Goal: Complete application form

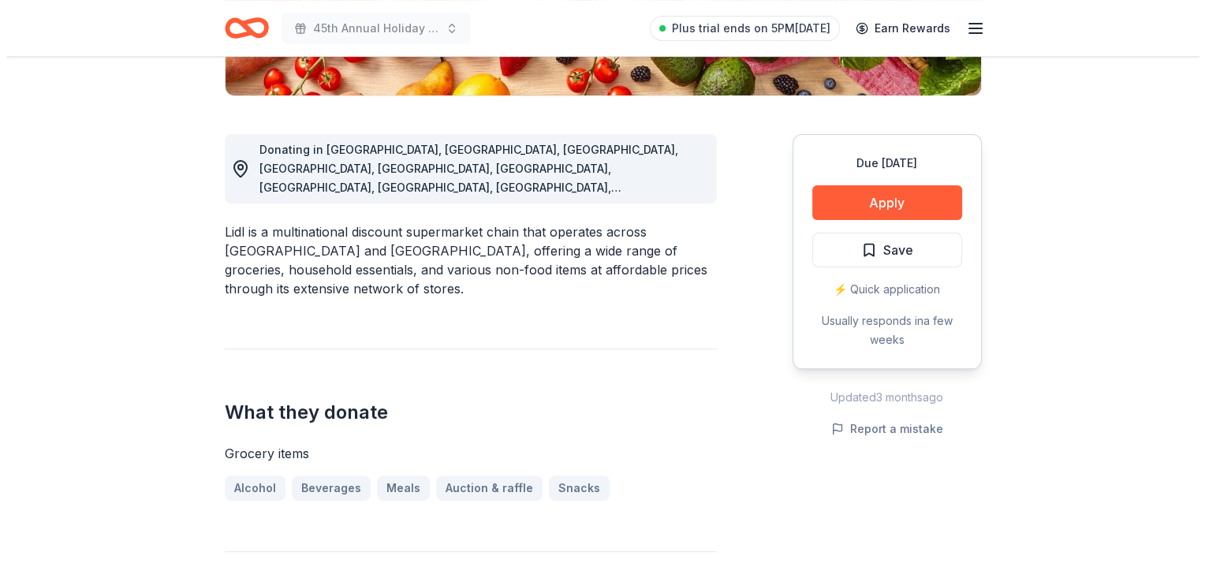
scroll to position [384, 0]
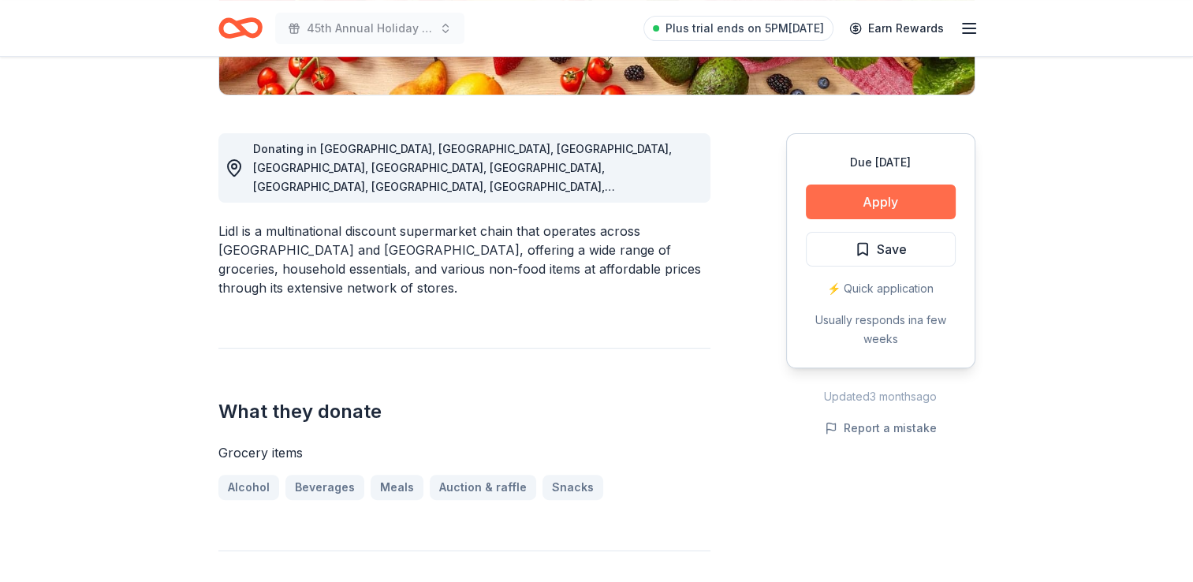
click at [833, 213] on button "Apply" at bounding box center [881, 202] width 150 height 35
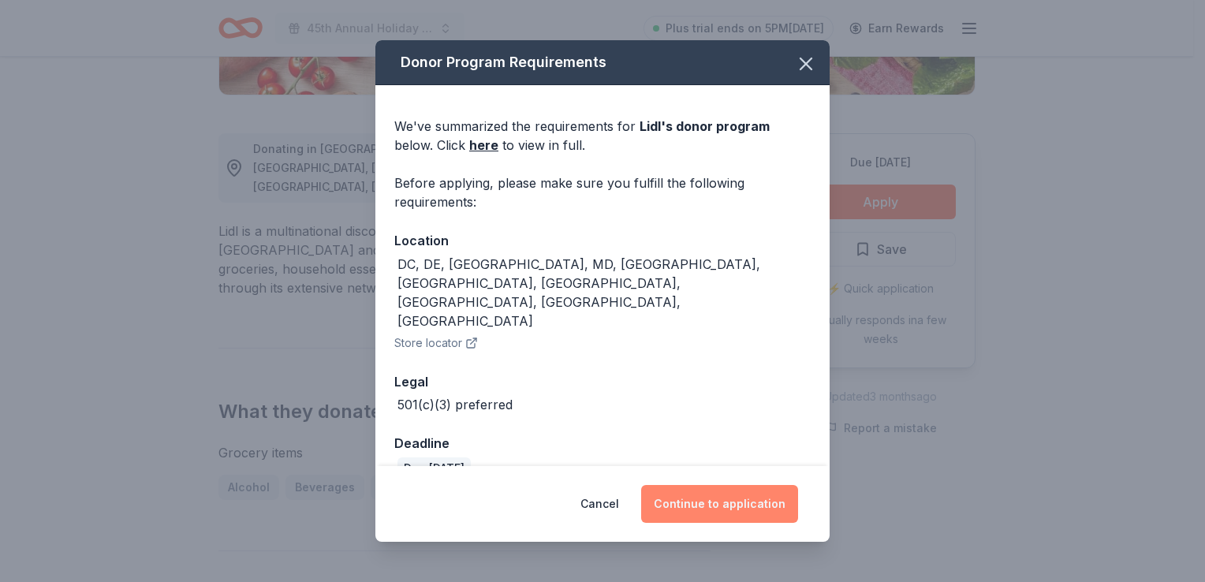
click at [736, 485] on button "Continue to application" at bounding box center [719, 504] width 157 height 38
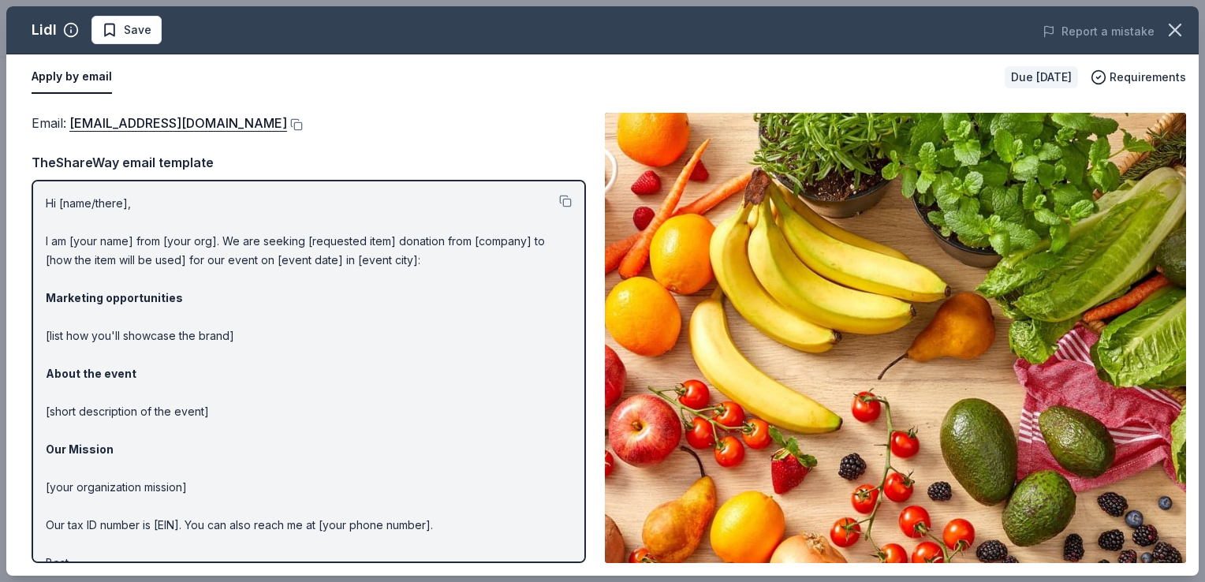
scroll to position [41, 0]
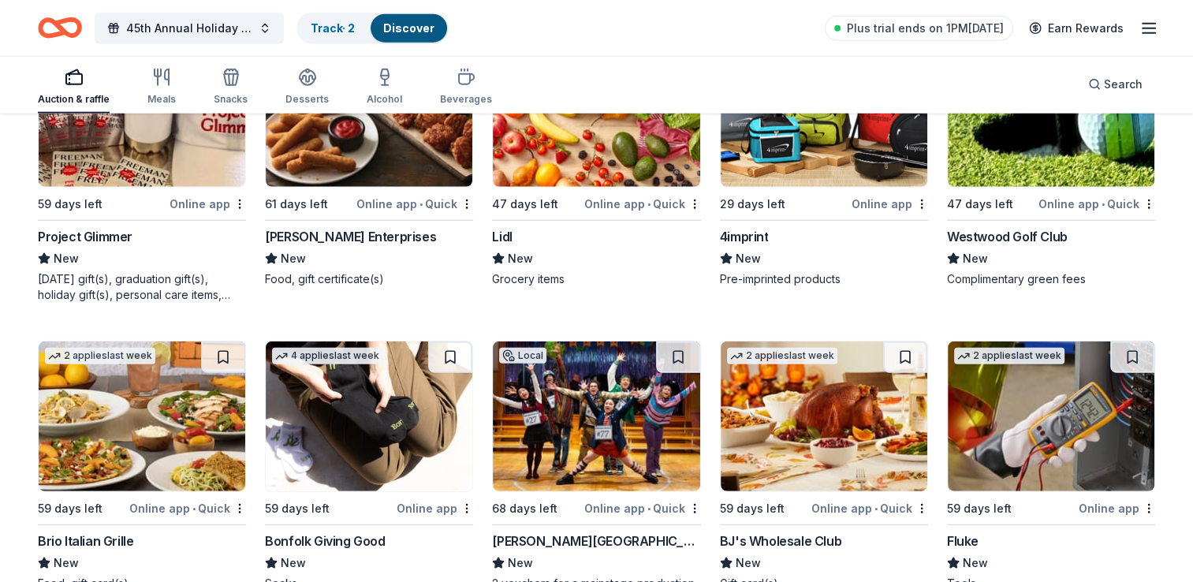
scroll to position [4181, 0]
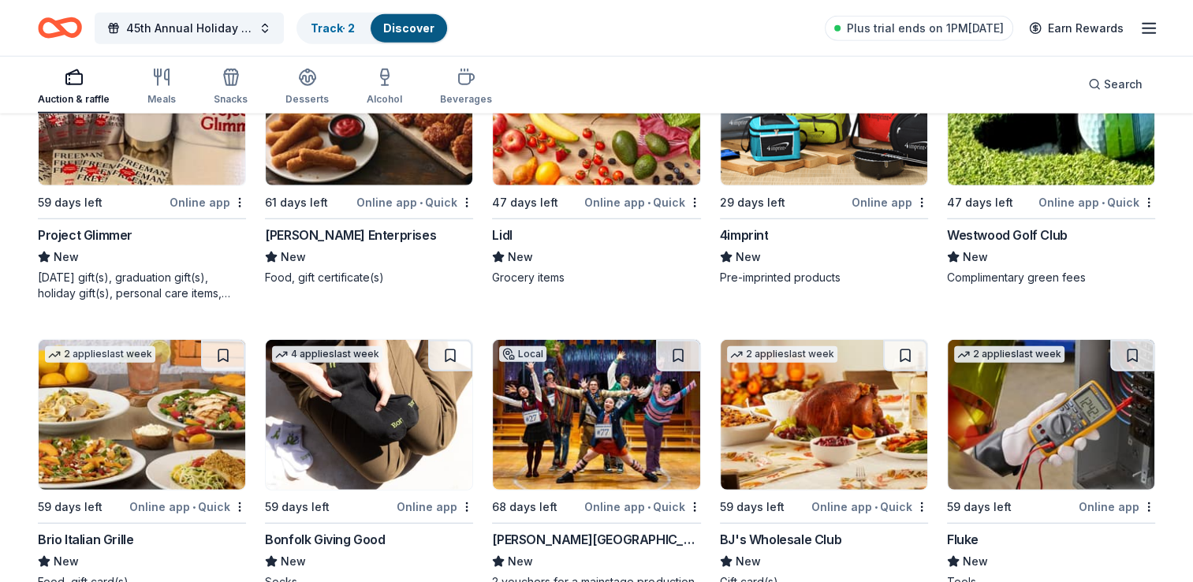
click at [1042, 170] on img at bounding box center [1051, 110] width 207 height 150
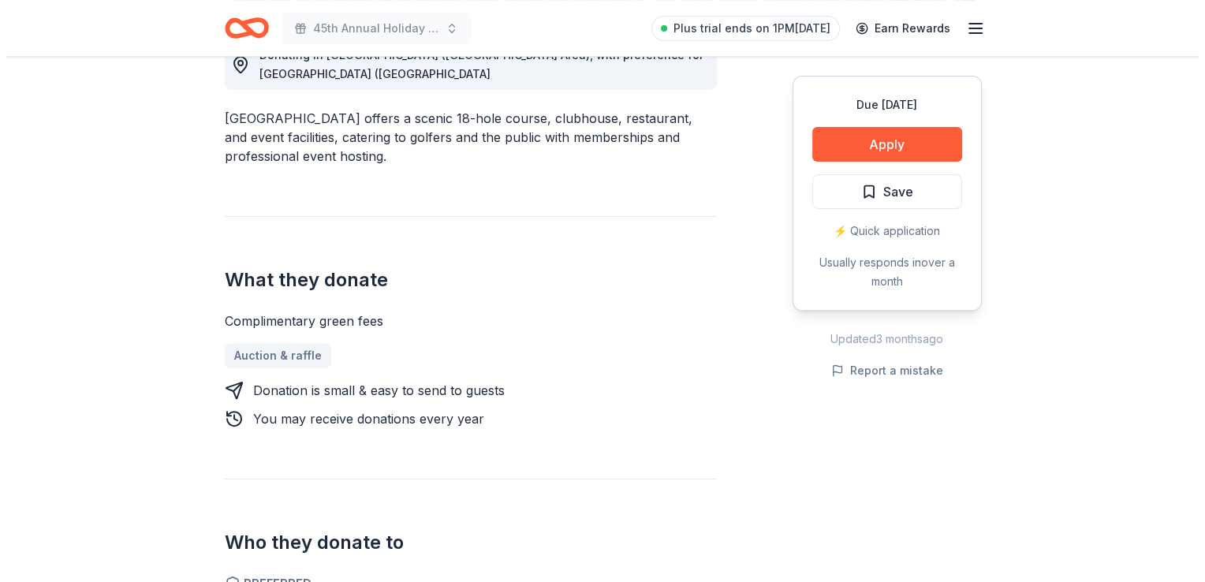
scroll to position [483, 0]
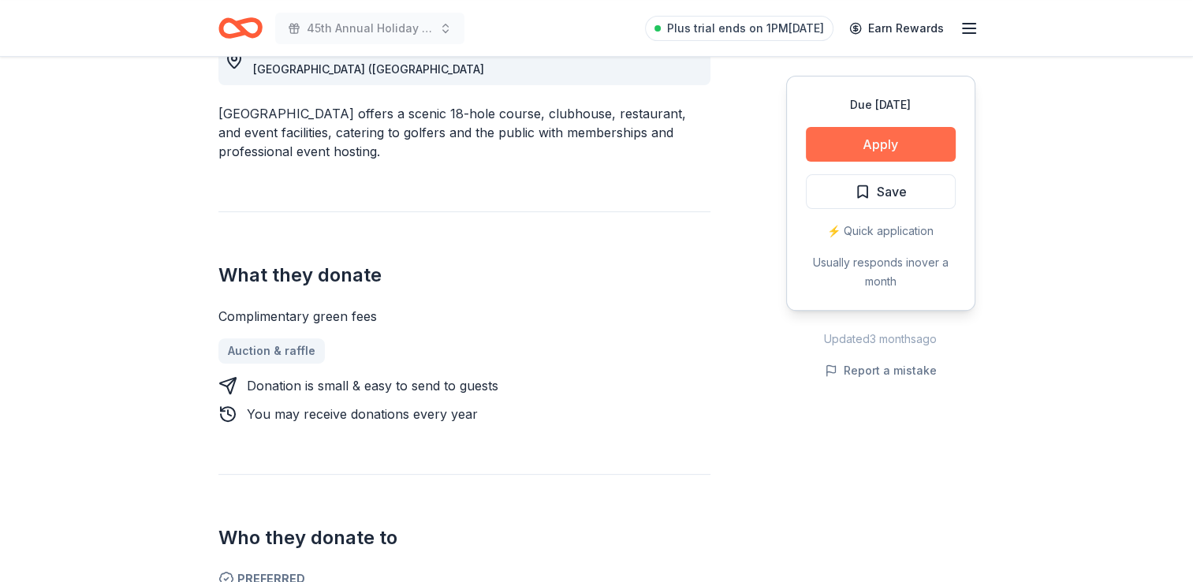
click at [853, 150] on button "Apply" at bounding box center [881, 144] width 150 height 35
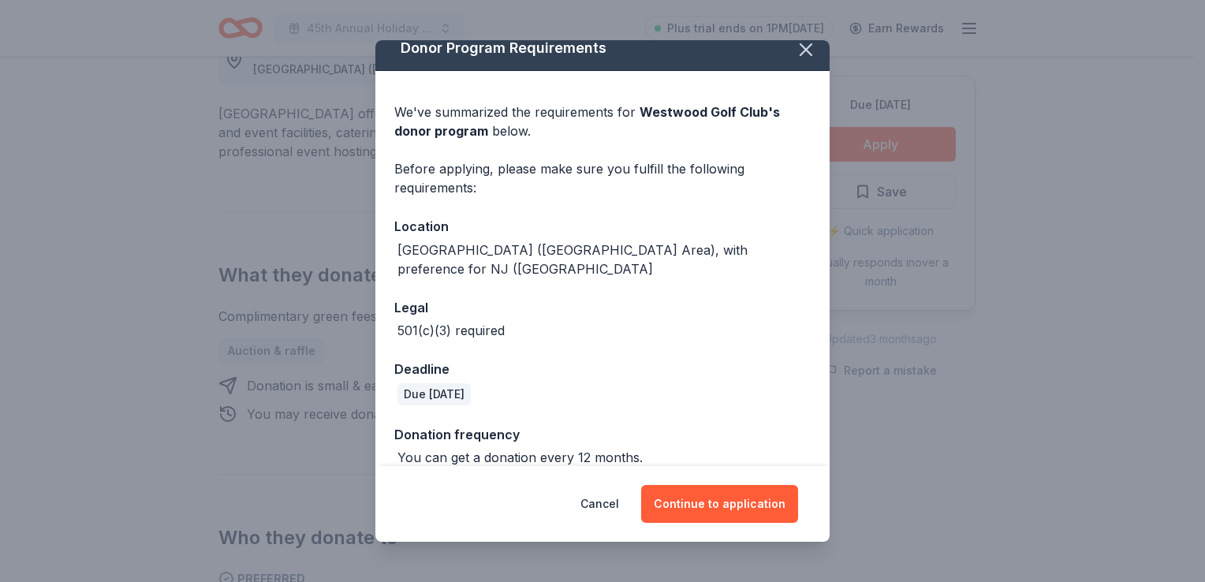
scroll to position [0, 0]
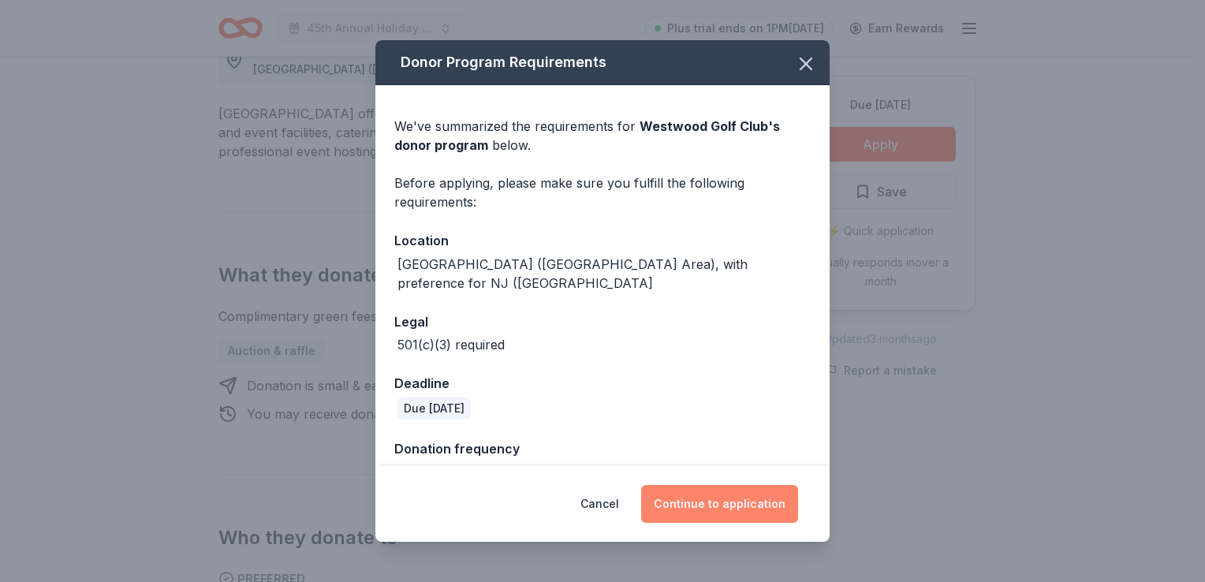
click at [681, 501] on button "Continue to application" at bounding box center [719, 504] width 157 height 38
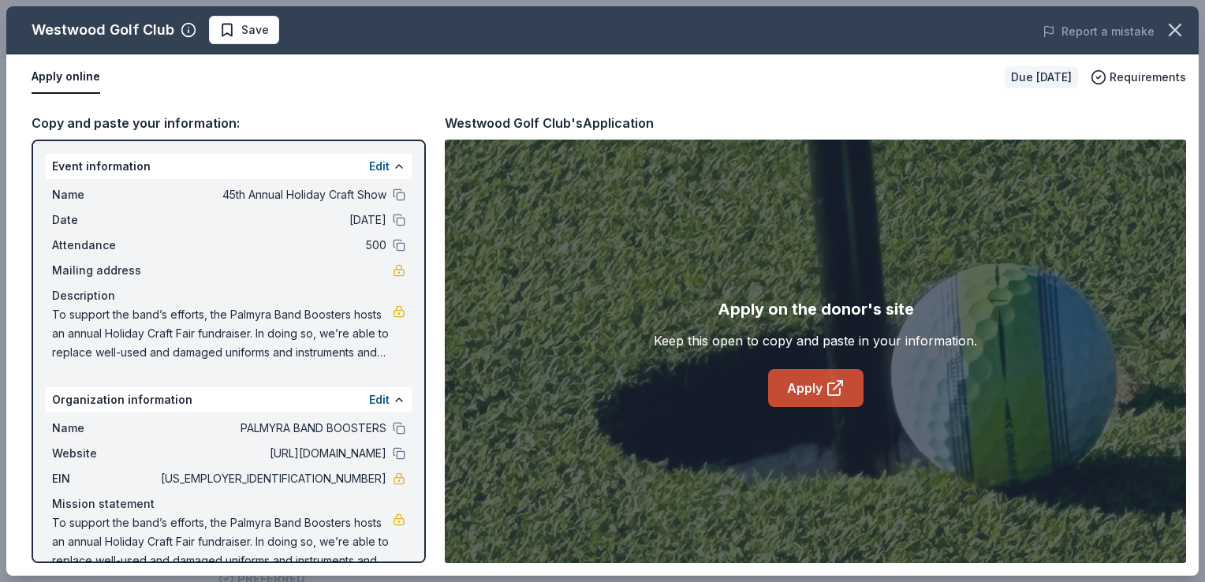
click at [826, 386] on icon at bounding box center [835, 387] width 19 height 19
